Goal: Information Seeking & Learning: Learn about a topic

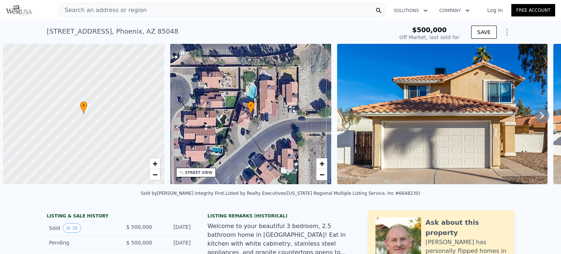
scroll to position [0, 3]
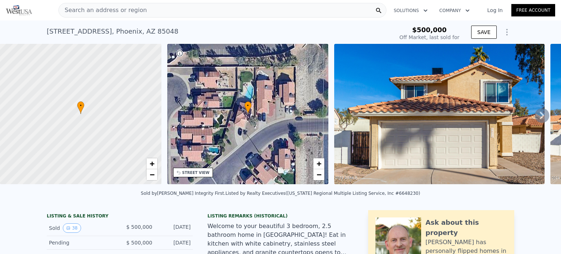
type input "-$ 526,914"
click at [536, 118] on icon at bounding box center [542, 115] width 15 height 15
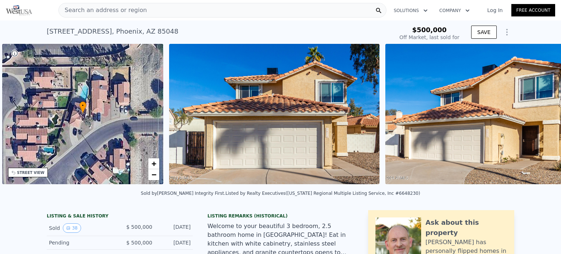
scroll to position [0, 170]
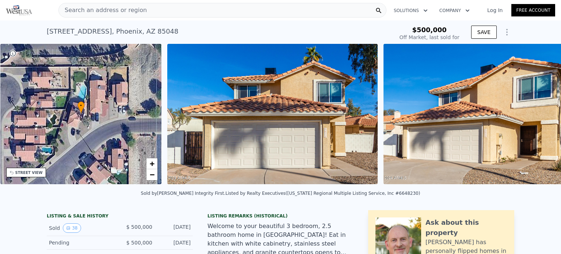
click at [536, 118] on div "• + − • + − STREET VIEW Loading... SATELLITE VIEW" at bounding box center [280, 115] width 561 height 143
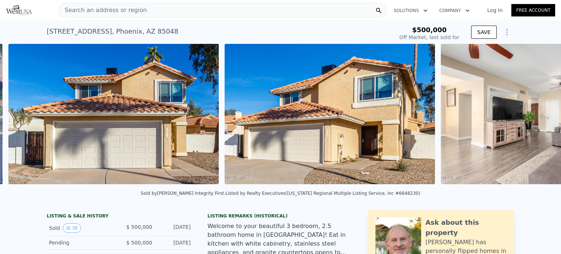
click at [536, 118] on img at bounding box center [546, 114] width 210 height 140
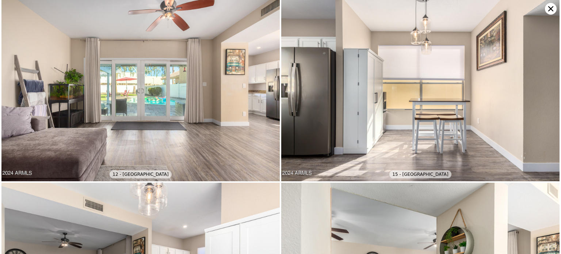
scroll to position [0, 0]
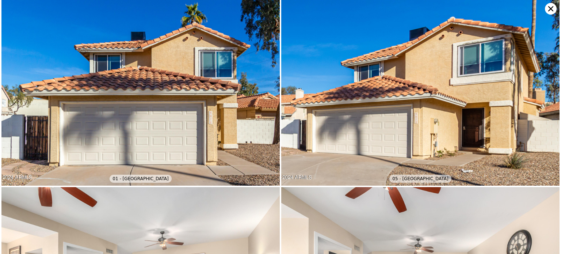
click at [552, 13] on icon at bounding box center [551, 9] width 12 height 12
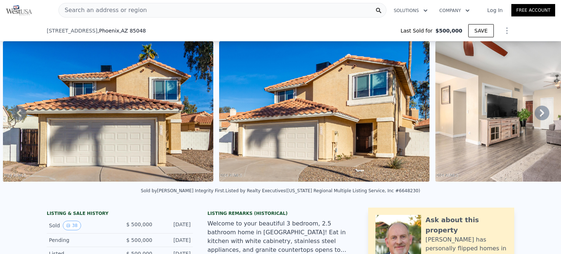
scroll to position [473, 0]
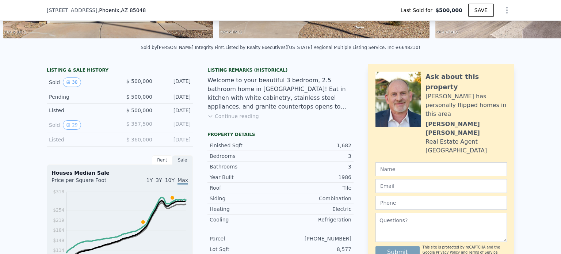
scroll to position [146, 0]
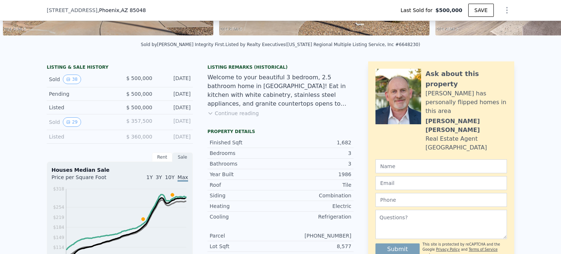
click at [87, 140] on div "Listed" at bounding box center [81, 136] width 65 height 7
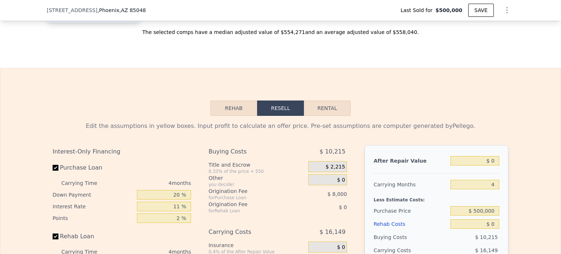
scroll to position [1081, 0]
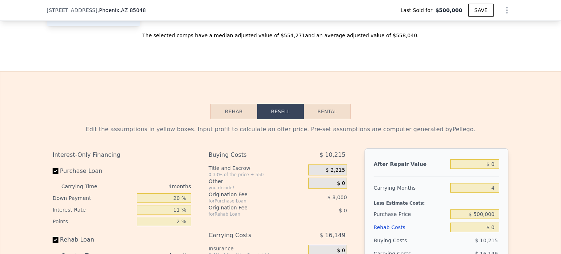
click at [221, 114] on button "Rehab" at bounding box center [233, 111] width 47 height 15
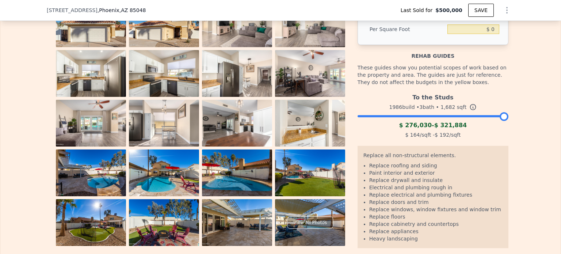
scroll to position [1223, 0]
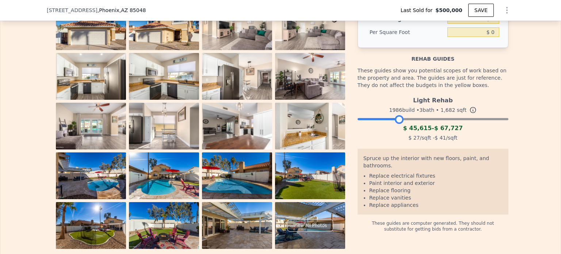
drag, startPoint x: 502, startPoint y: 128, endPoint x: 397, endPoint y: 131, distance: 104.6
click at [397, 124] on div at bounding box center [399, 119] width 9 height 9
drag, startPoint x: 397, startPoint y: 131, endPoint x: 421, endPoint y: 133, distance: 23.1
click at [421, 133] on div "Light Rehab 1986 build • 3 bath • 1,682 sqft $ 45,615 - $ 67,727 $ 27 /sqft - $…" at bounding box center [433, 118] width 151 height 50
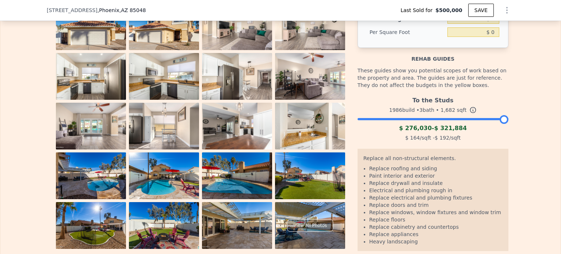
drag, startPoint x: 420, startPoint y: 128, endPoint x: 543, endPoint y: 138, distance: 123.1
click at [543, 138] on div "The budget you enter in the yellow box will be used in the resell calculator. T…" at bounding box center [280, 123] width 560 height 292
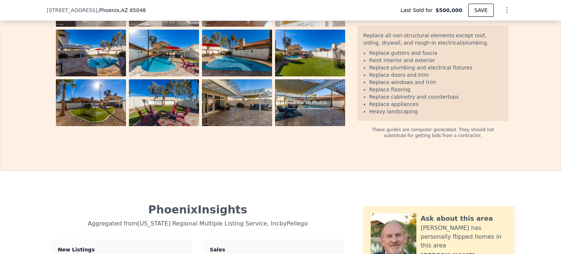
scroll to position [1301, 0]
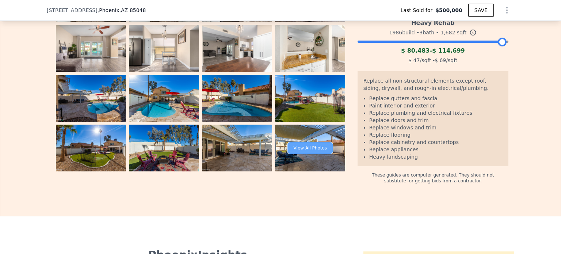
click at [319, 153] on div "View All Photos" at bounding box center [311, 148] width 46 height 12
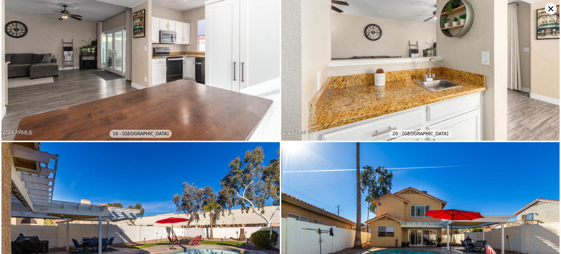
scroll to position [0, 0]
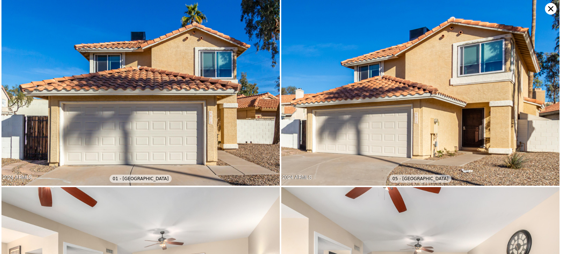
click at [554, 8] on icon at bounding box center [551, 9] width 12 height 12
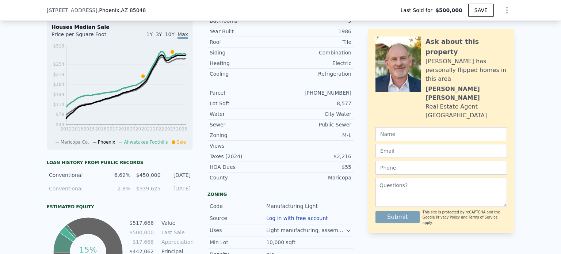
scroll to position [41, 0]
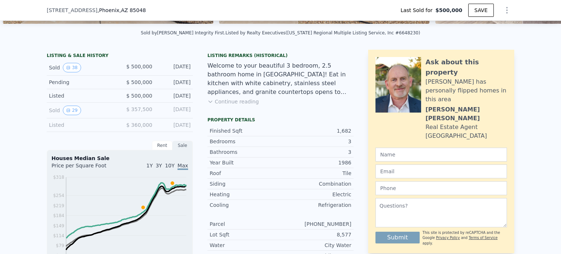
scroll to position [157, 0]
click at [240, 106] on button "Continue reading" at bounding box center [234, 101] width 52 height 7
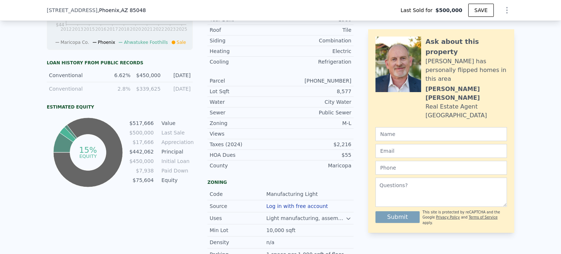
scroll to position [435, 0]
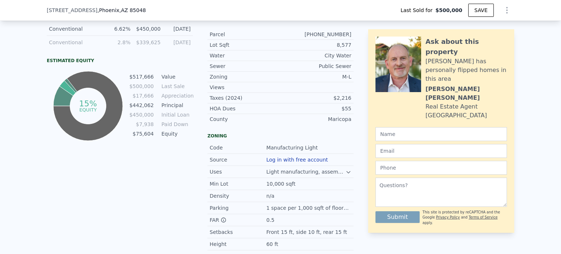
click at [346, 169] on icon at bounding box center [349, 172] width 6 height 6
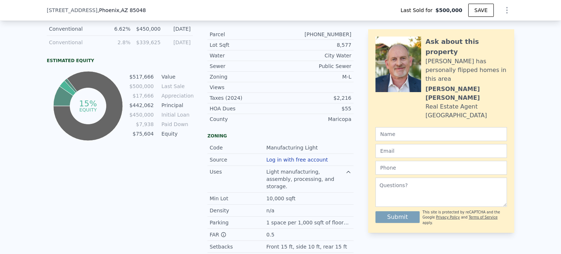
click at [174, 193] on div "LISTING & SALE HISTORY Sold 38 $ 500,000 [DATE] Pending $ 500,000 [DATE] Listed…" at bounding box center [120, 30] width 146 height 516
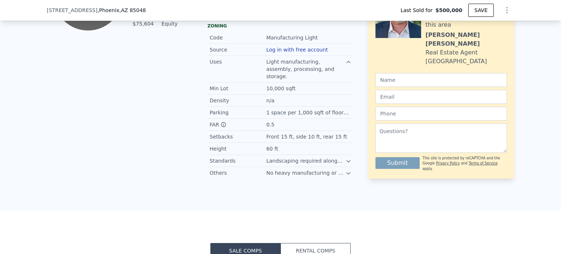
scroll to position [567, 0]
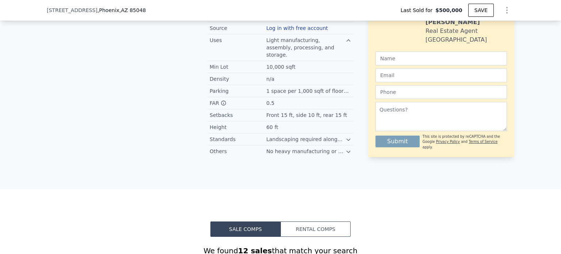
click at [346, 137] on icon at bounding box center [349, 140] width 6 height 6
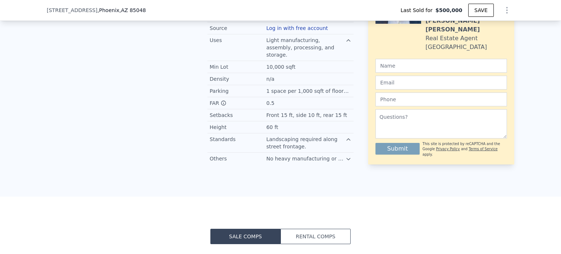
click at [346, 156] on icon at bounding box center [349, 159] width 6 height 6
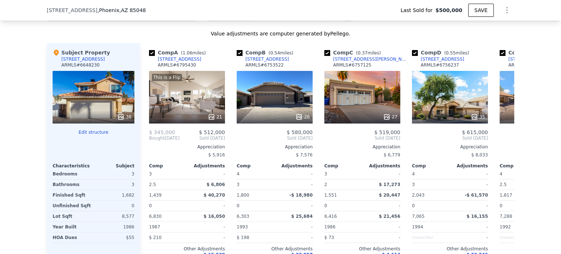
scroll to position [947, 0]
